Goal: Task Accomplishment & Management: Manage account settings

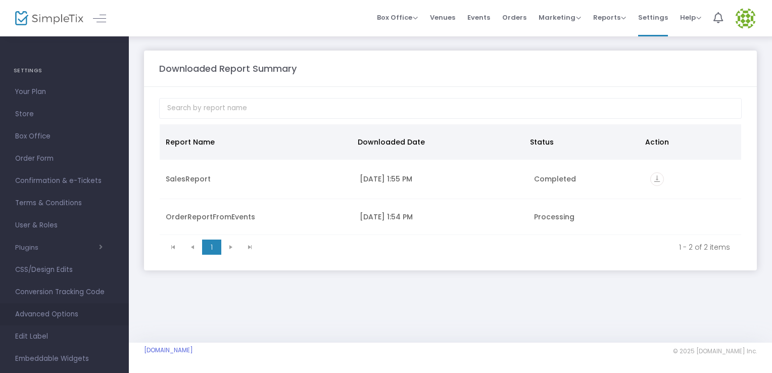
drag, startPoint x: 129, startPoint y: 249, endPoint x: 118, endPoint y: 308, distance: 59.6
click at [118, 308] on div "GENERAL Dashboard Event Details Ticket Settings Season Packages Season Packages…" at bounding box center [386, 186] width 772 height 373
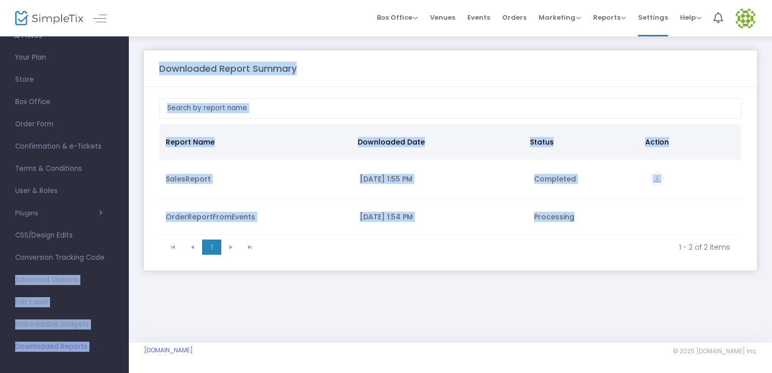
scroll to position [36, 0]
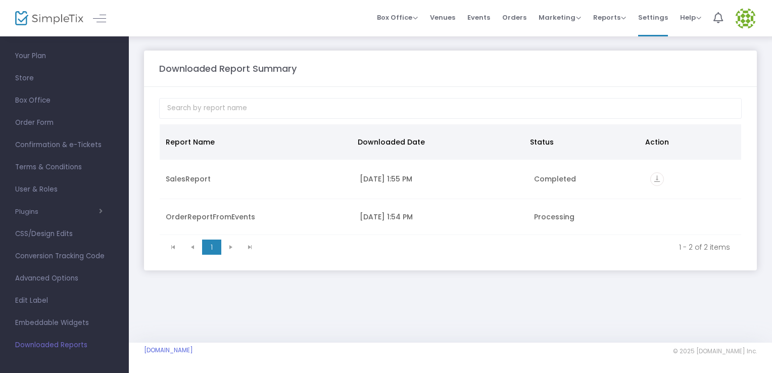
click at [173, 313] on div "Downloaded Report Summary Report Name Downloaded Date Status Action SalesReport…" at bounding box center [450, 188] width 643 height 307
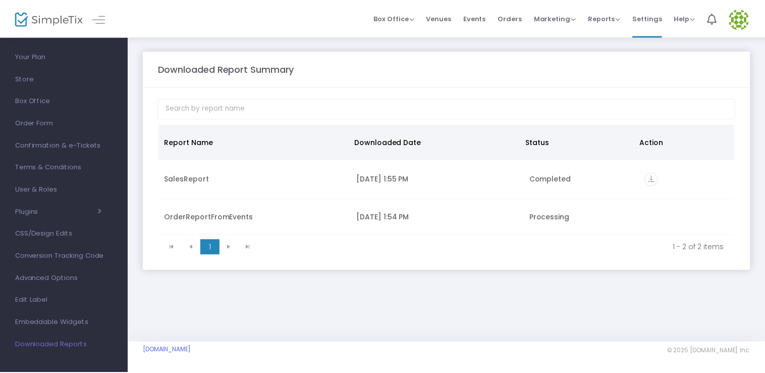
scroll to position [0, 0]
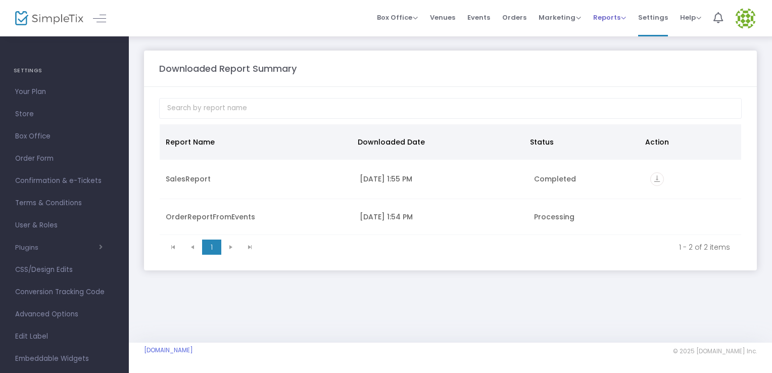
click at [622, 18] on span "Reports" at bounding box center [609, 18] width 33 height 10
click at [618, 73] on li "Download" at bounding box center [626, 74] width 66 height 20
click at [656, 16] on span "Settings" at bounding box center [653, 18] width 30 height 26
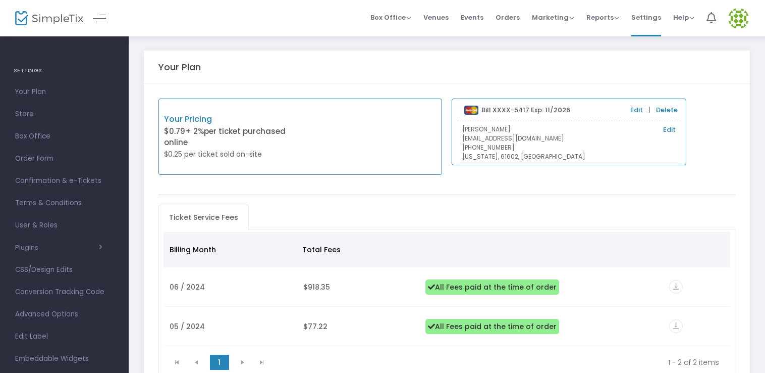
drag, startPoint x: 764, startPoint y: 63, endPoint x: 763, endPoint y: 138, distance: 75.3
click at [763, 138] on div "Your Plan Your Pricing $0.79 + 2% per ticket purchased online $0.25 per ticket …" at bounding box center [447, 232] width 637 height 395
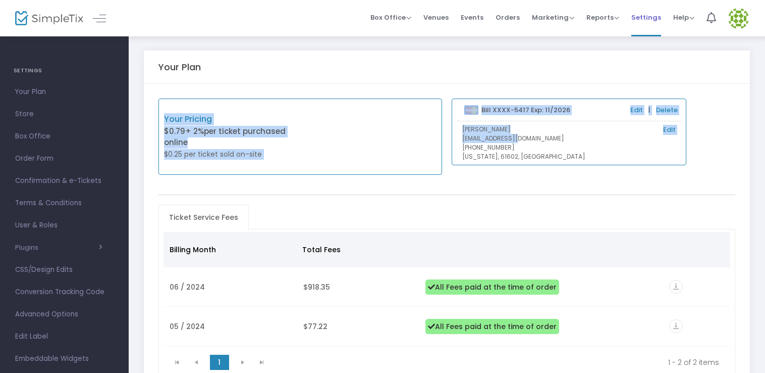
click at [654, 17] on span "Settings" at bounding box center [647, 18] width 30 height 26
click at [615, 15] on span "Reports" at bounding box center [603, 18] width 33 height 10
click at [618, 54] on li "Sales Reports" at bounding box center [620, 54] width 66 height 20
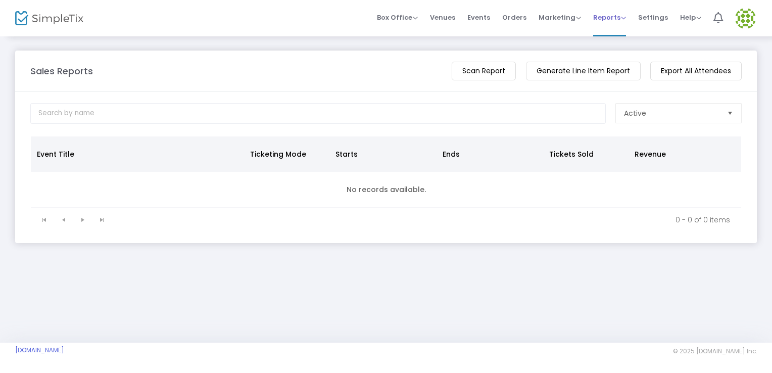
click at [626, 21] on span "Reports" at bounding box center [609, 18] width 33 height 10
click at [623, 50] on li "Sales Reports" at bounding box center [626, 54] width 66 height 20
